Goal: Information Seeking & Learning: Compare options

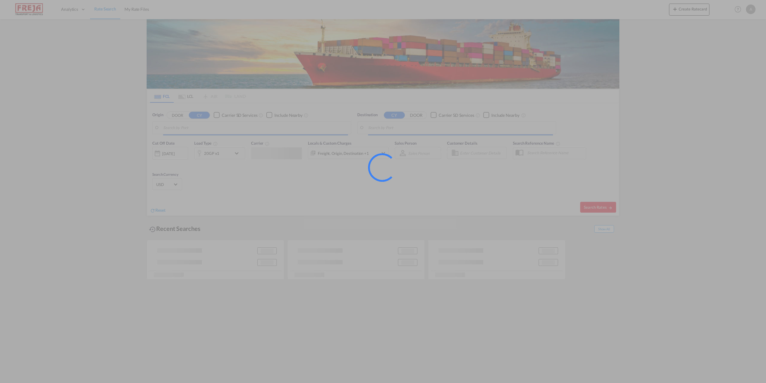
type input "[GEOGRAPHIC_DATA], DKFRC"
type input "[GEOGRAPHIC_DATA], SGSIN"
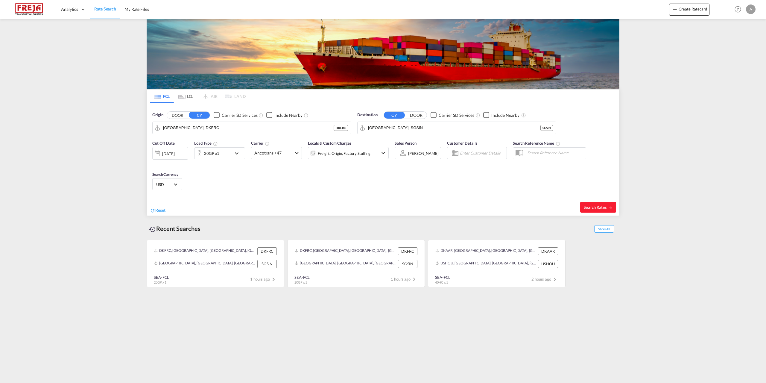
click at [106, 9] on span "Rate Search" at bounding box center [105, 8] width 22 height 5
click at [184, 96] on md-icon "Use the left and right arrow keys to navigate between tabs" at bounding box center [181, 97] width 7 height 4
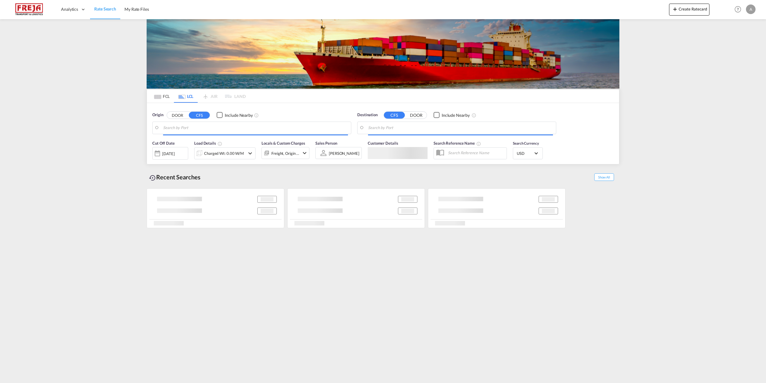
type input "DK-6700, [GEOGRAPHIC_DATA], Grundtvigs, Jerne, Treenigheds, [GEOGRAPHIC_DATA], …"
type input "[GEOGRAPHIC_DATA], SGSIN"
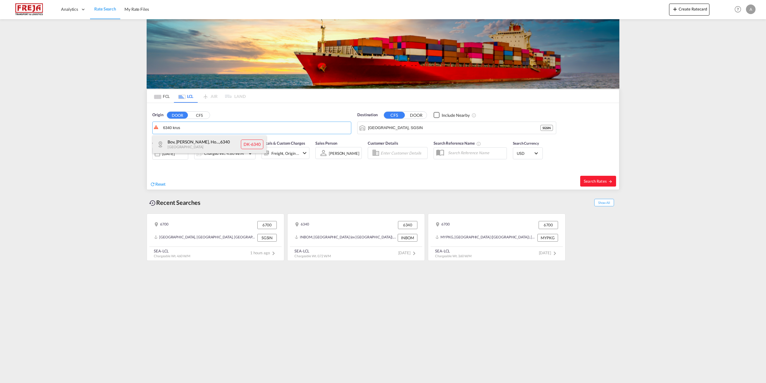
click at [179, 143] on div "Bov, Hoensnap, Ho... , 6340 [GEOGRAPHIC_DATA] DK-6340" at bounding box center [210, 144] width 114 height 18
type input "DK-6340, Bov, [GEOGRAPHIC_DATA], [GEOGRAPHIC_DATA], [GEOGRAPHIC_DATA], [GEOGRAP…"
drag, startPoint x: 408, startPoint y: 129, endPoint x: 278, endPoint y: 135, distance: 129.8
click at [278, 135] on div "Origin DOOR CFS DK-6340, [GEOGRAPHIC_DATA], [GEOGRAPHIC_DATA], [GEOGRAPHIC_DATA…" at bounding box center [383, 120] width 472 height 34
click at [424, 131] on input "[GEOGRAPHIC_DATA], SGSIN" at bounding box center [460, 127] width 185 height 9
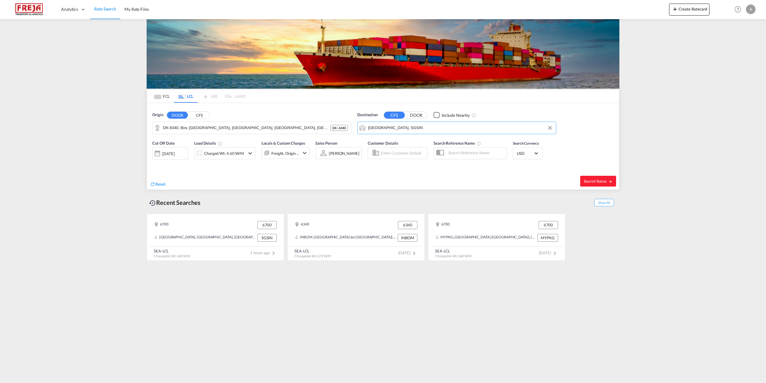
drag, startPoint x: 422, startPoint y: 130, endPoint x: 358, endPoint y: 123, distance: 65.1
click at [358, 123] on md-input-container "[GEOGRAPHIC_DATA], SGSIN" at bounding box center [457, 128] width 198 height 12
click at [377, 142] on div "[GEOGRAPHIC_DATA] (ex [GEOGRAPHIC_DATA]) [GEOGRAPHIC_DATA] INBOM" at bounding box center [415, 146] width 114 height 22
type input "[GEOGRAPHIC_DATA] (ex [GEOGRAPHIC_DATA]), INBOM"
click at [248, 153] on md-icon "icon-chevron-down" at bounding box center [250, 153] width 7 height 7
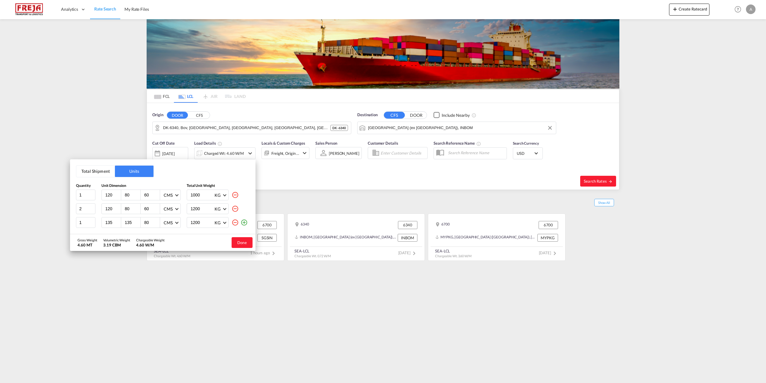
drag, startPoint x: 235, startPoint y: 222, endPoint x: 238, endPoint y: 216, distance: 7.1
click at [235, 222] on md-icon "icon-minus-circle-outline" at bounding box center [235, 222] width 7 height 7
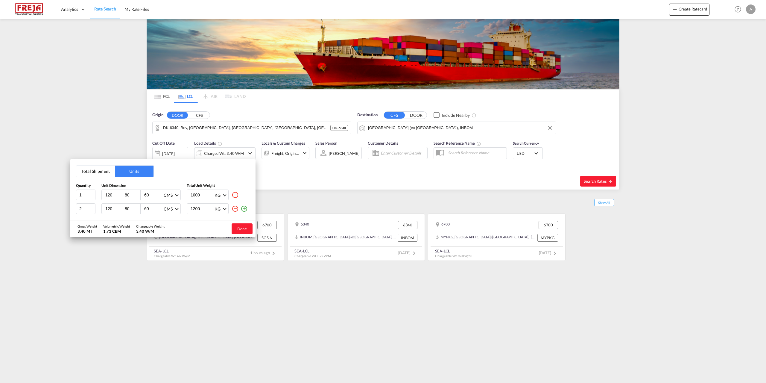
drag, startPoint x: 236, startPoint y: 210, endPoint x: 236, endPoint y: 201, distance: 8.4
click at [236, 209] on md-icon "icon-minus-circle-outline" at bounding box center [235, 208] width 7 height 7
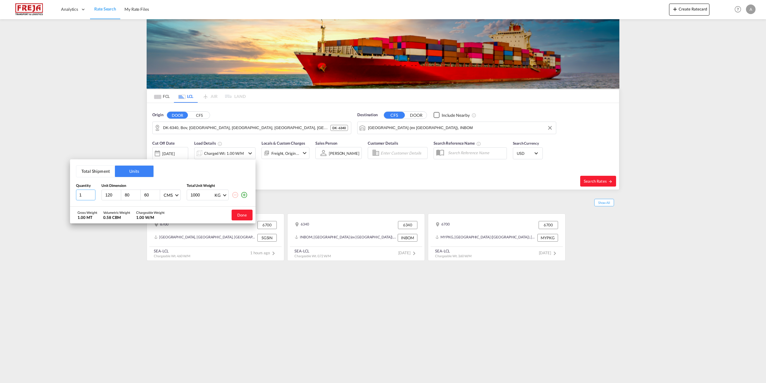
click at [87, 194] on input "1" at bounding box center [85, 194] width 19 height 11
type input "115"
type input "62"
type input "98"
type input "328"
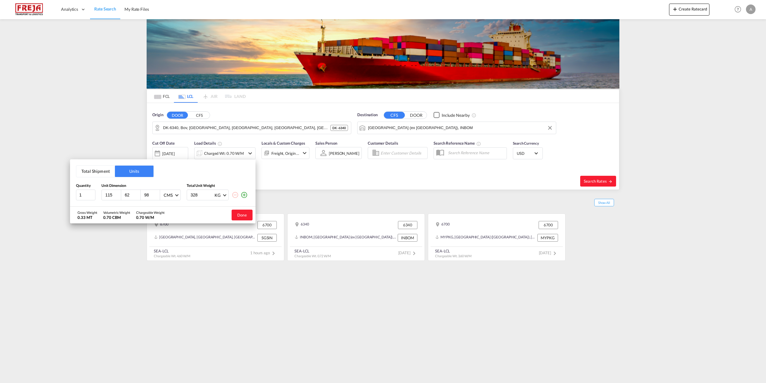
click at [246, 193] on md-icon "icon-plus-circle-outline" at bounding box center [244, 194] width 7 height 7
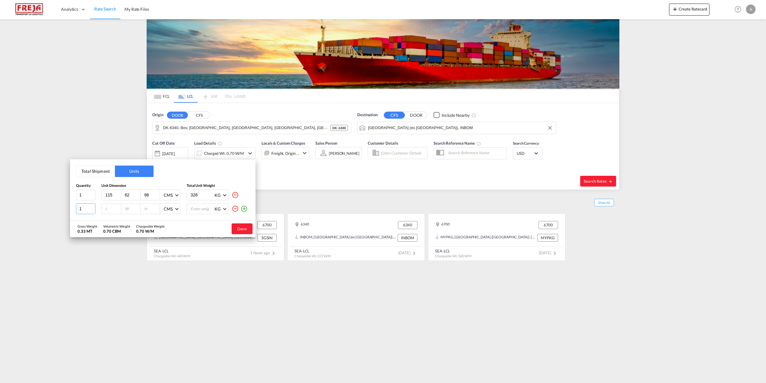
click at [82, 210] on input "1" at bounding box center [85, 208] width 19 height 11
type input "170"
type input "10"
type input "14"
type input "5"
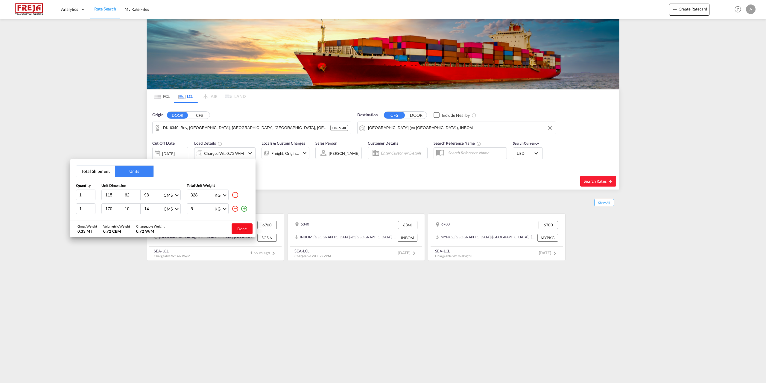
click at [242, 226] on button "Done" at bounding box center [242, 228] width 21 height 11
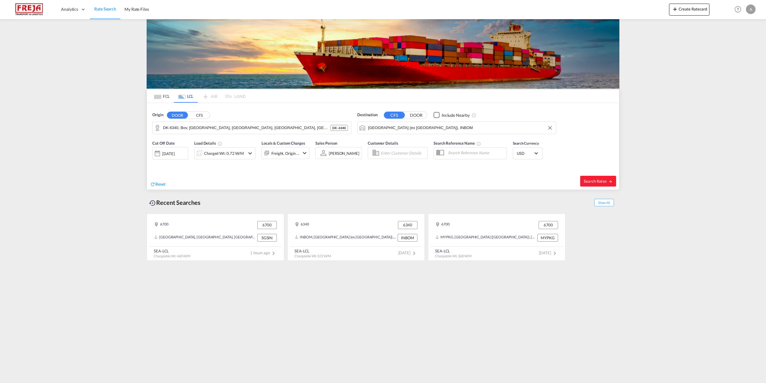
click at [252, 153] on md-icon "icon-chevron-down" at bounding box center [250, 153] width 7 height 7
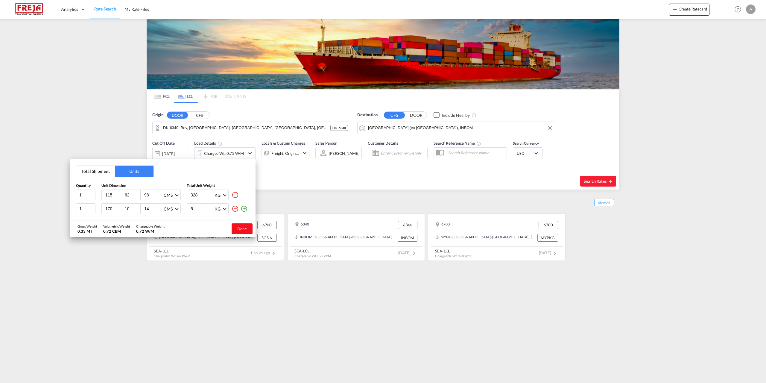
click at [240, 231] on button "Done" at bounding box center [242, 228] width 21 height 11
